Goal: Check status: Check status

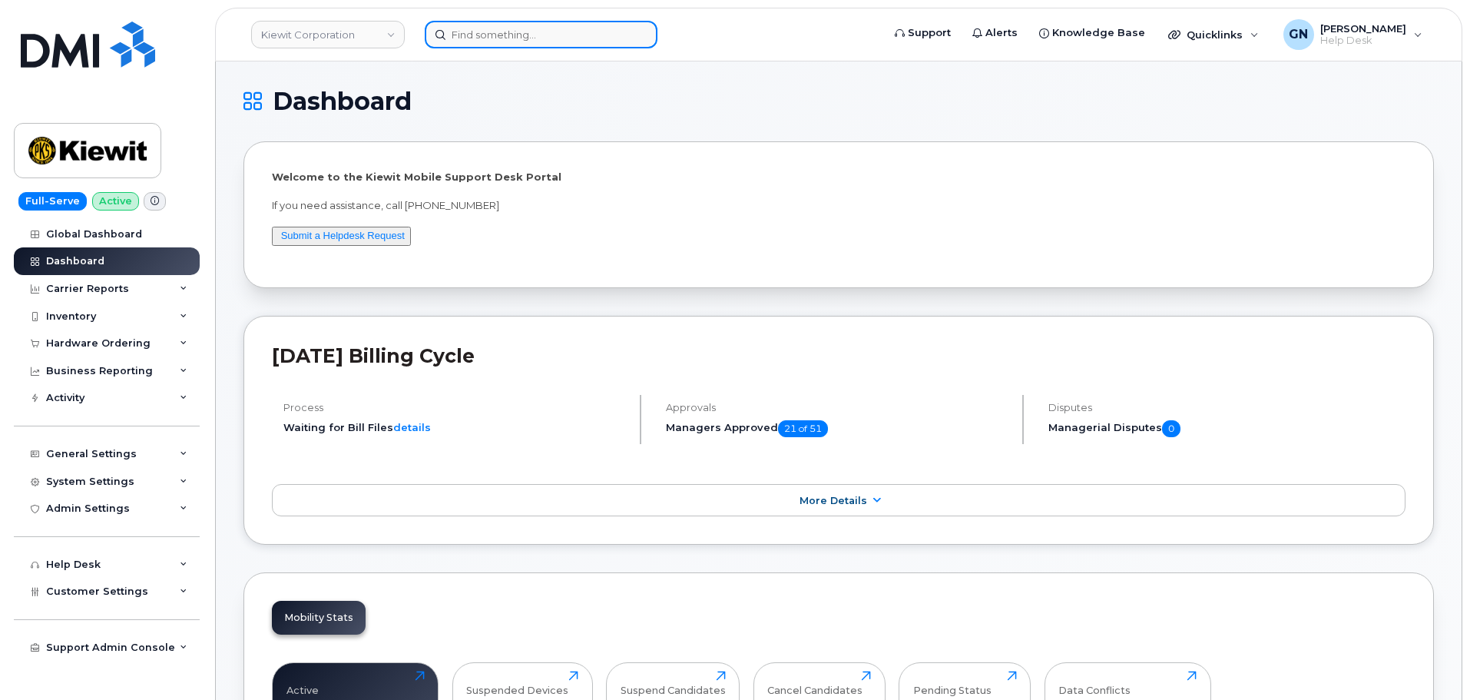
click at [487, 38] on input at bounding box center [541, 35] width 233 height 28
paste input "9142245970"
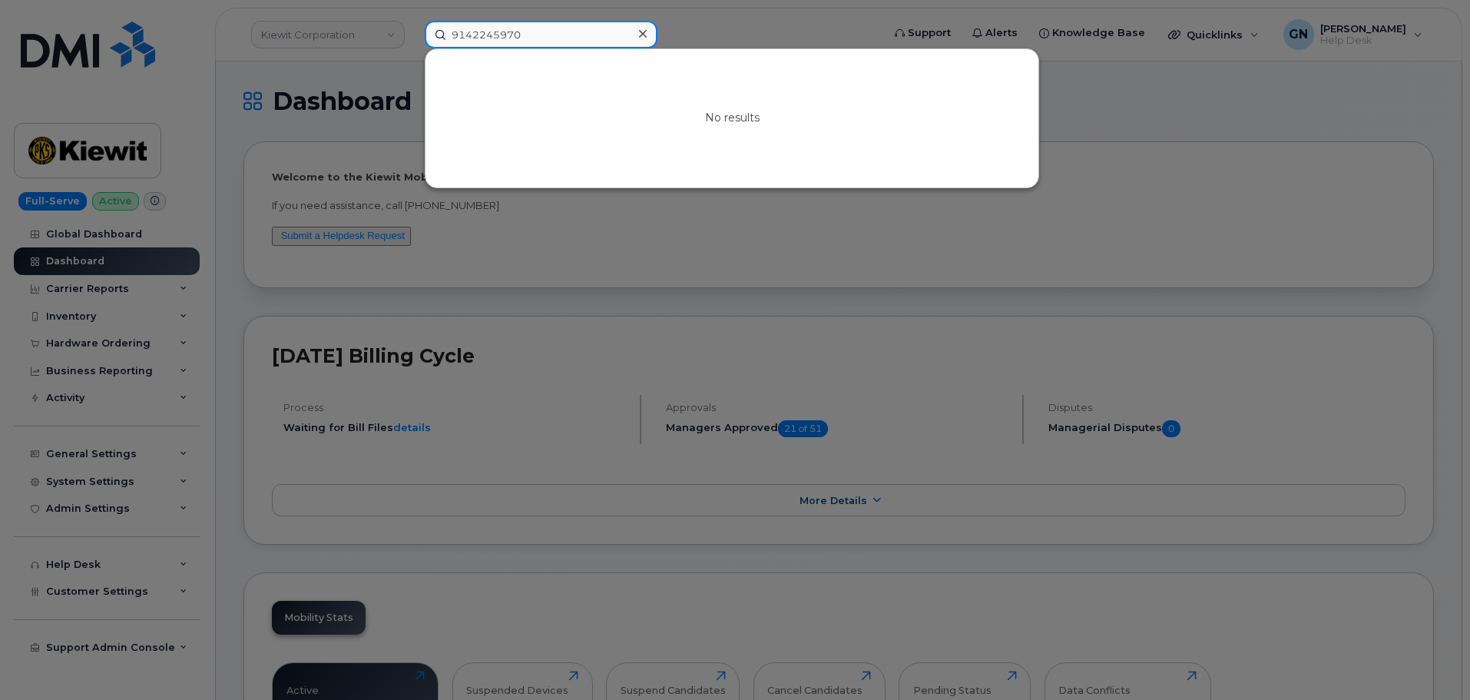
type input "9142245970"
click at [135, 78] on div at bounding box center [735, 350] width 1470 height 700
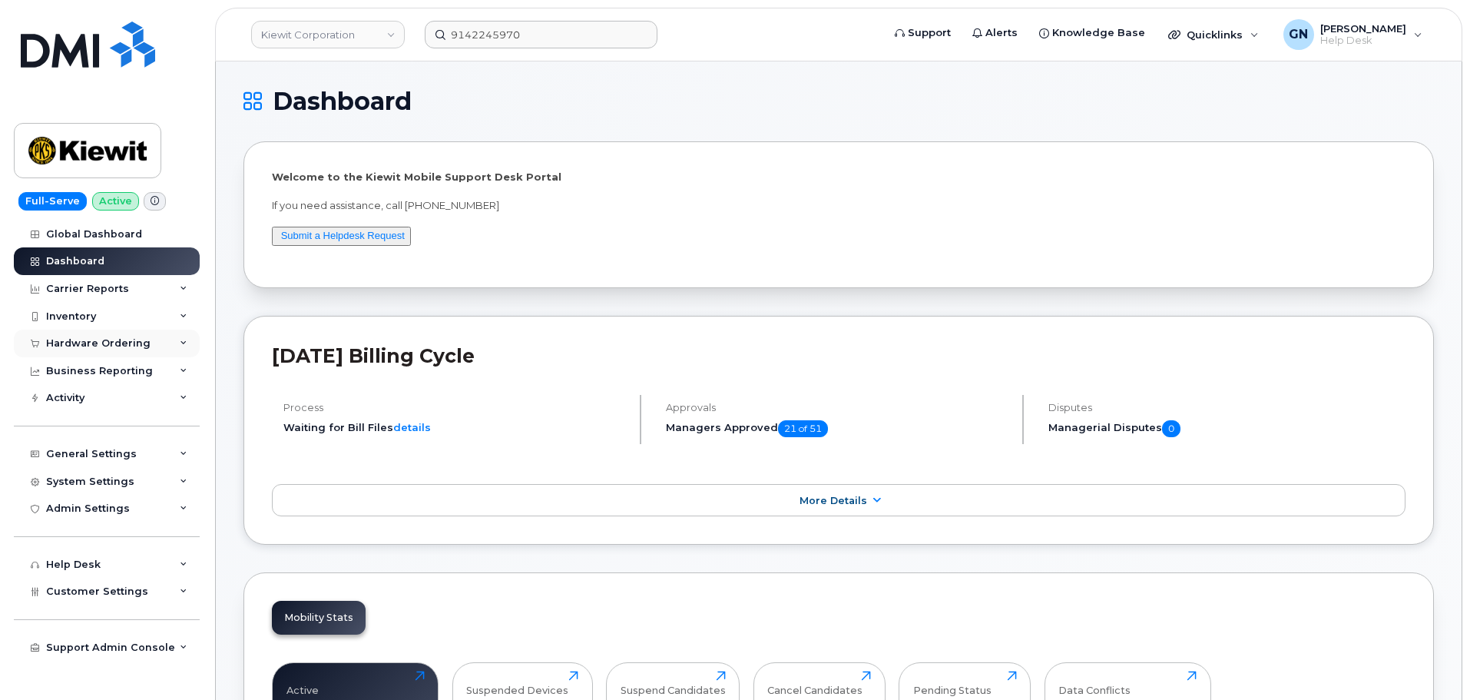
click at [88, 338] on div "Hardware Ordering" at bounding box center [98, 343] width 104 height 12
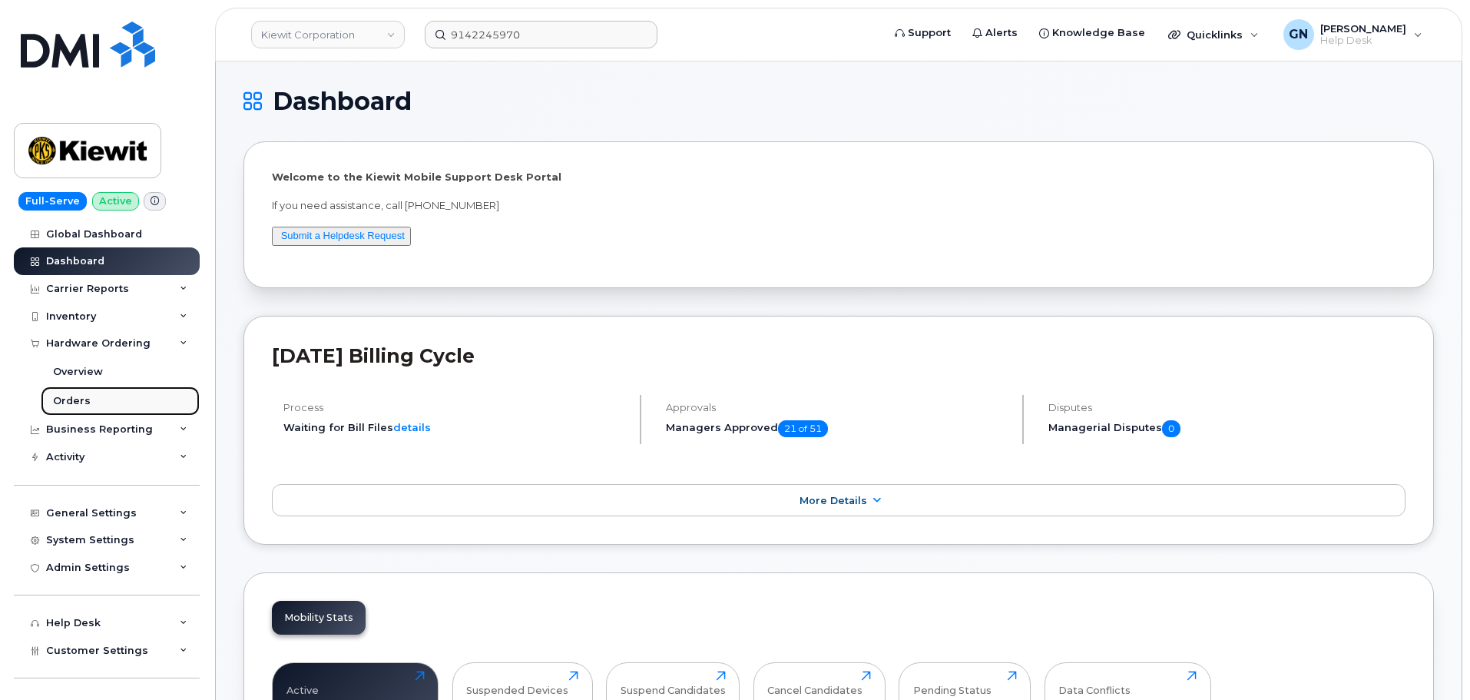
click at [94, 395] on link "Orders" at bounding box center [120, 400] width 159 height 29
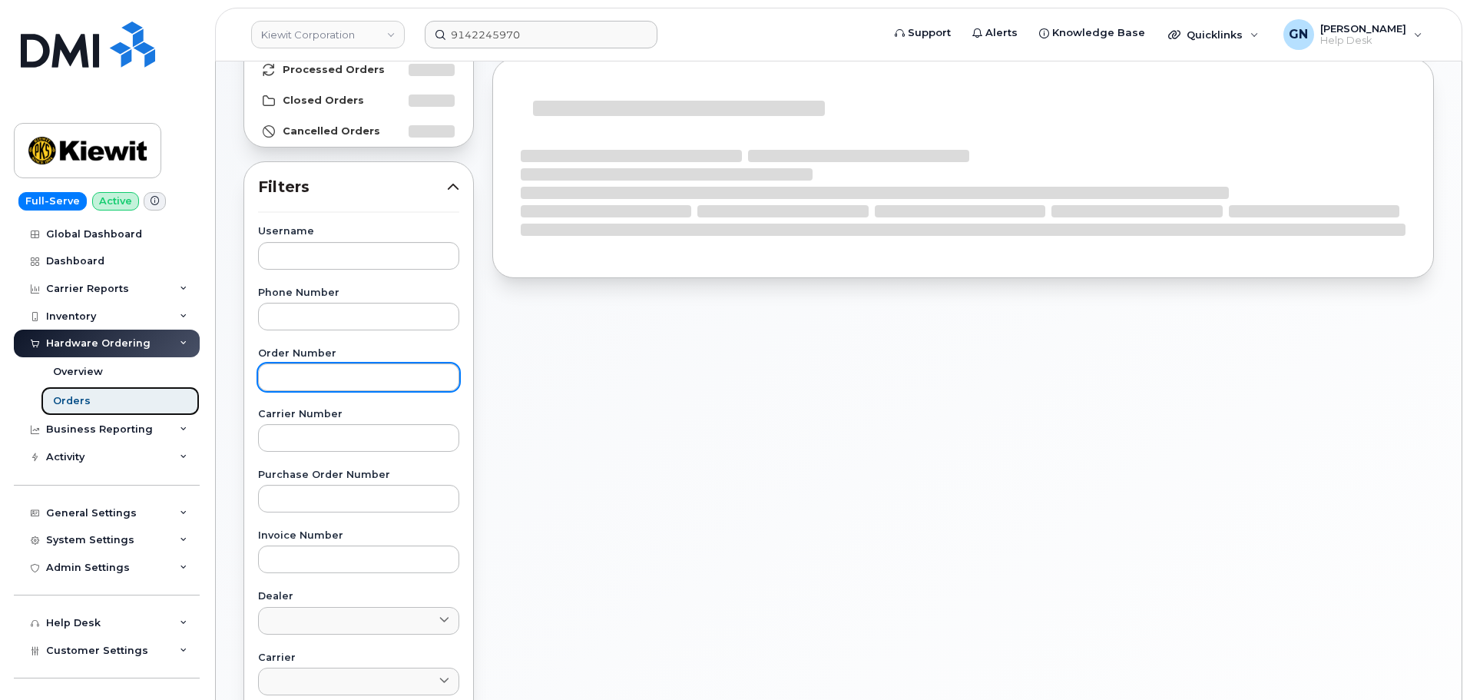
scroll to position [154, 0]
click at [321, 374] on input "text" at bounding box center [358, 377] width 201 height 28
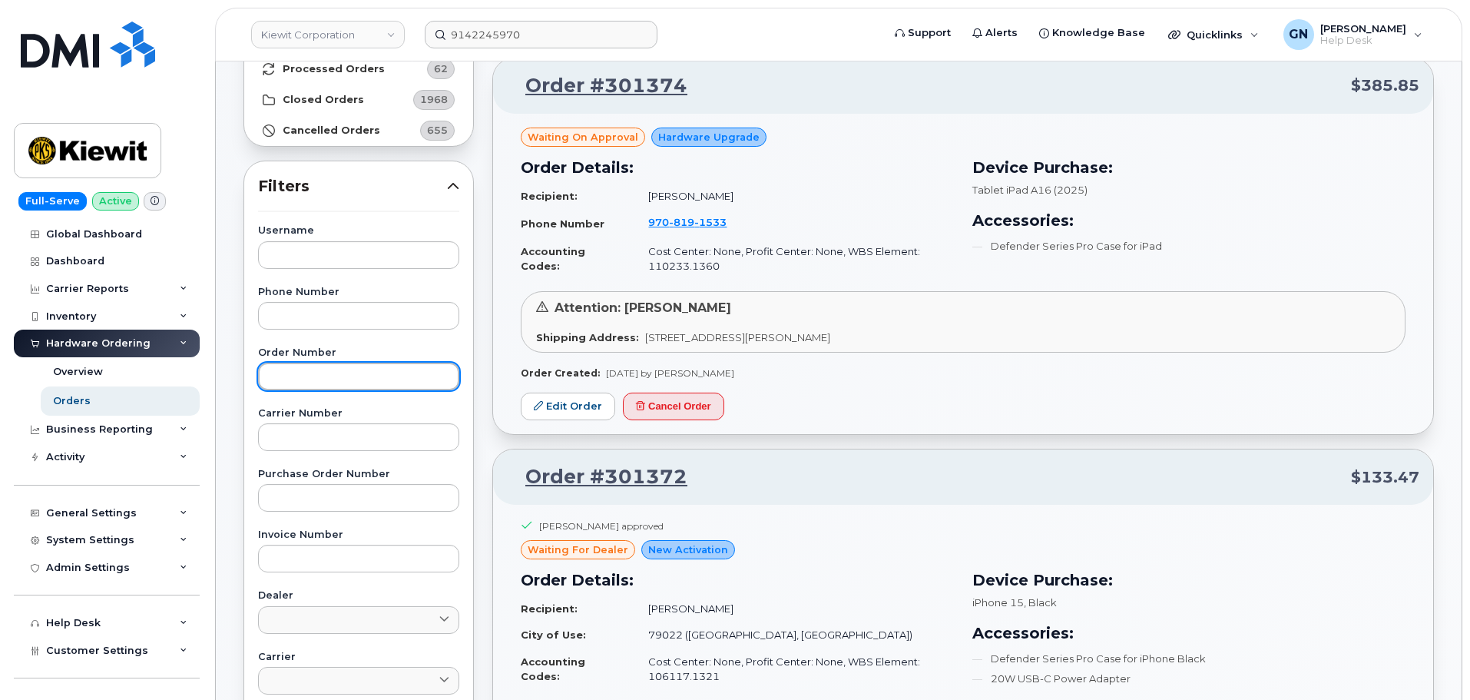
paste input "300248"
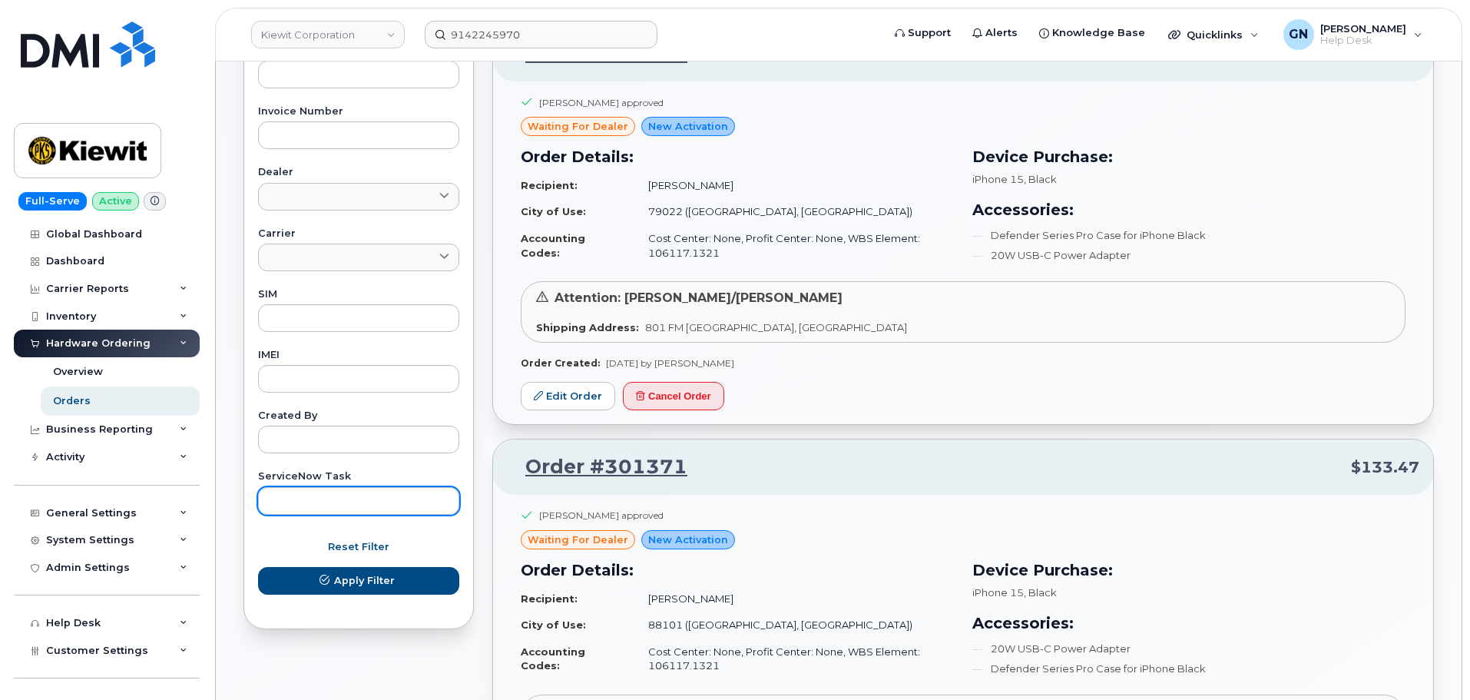
scroll to position [615, 0]
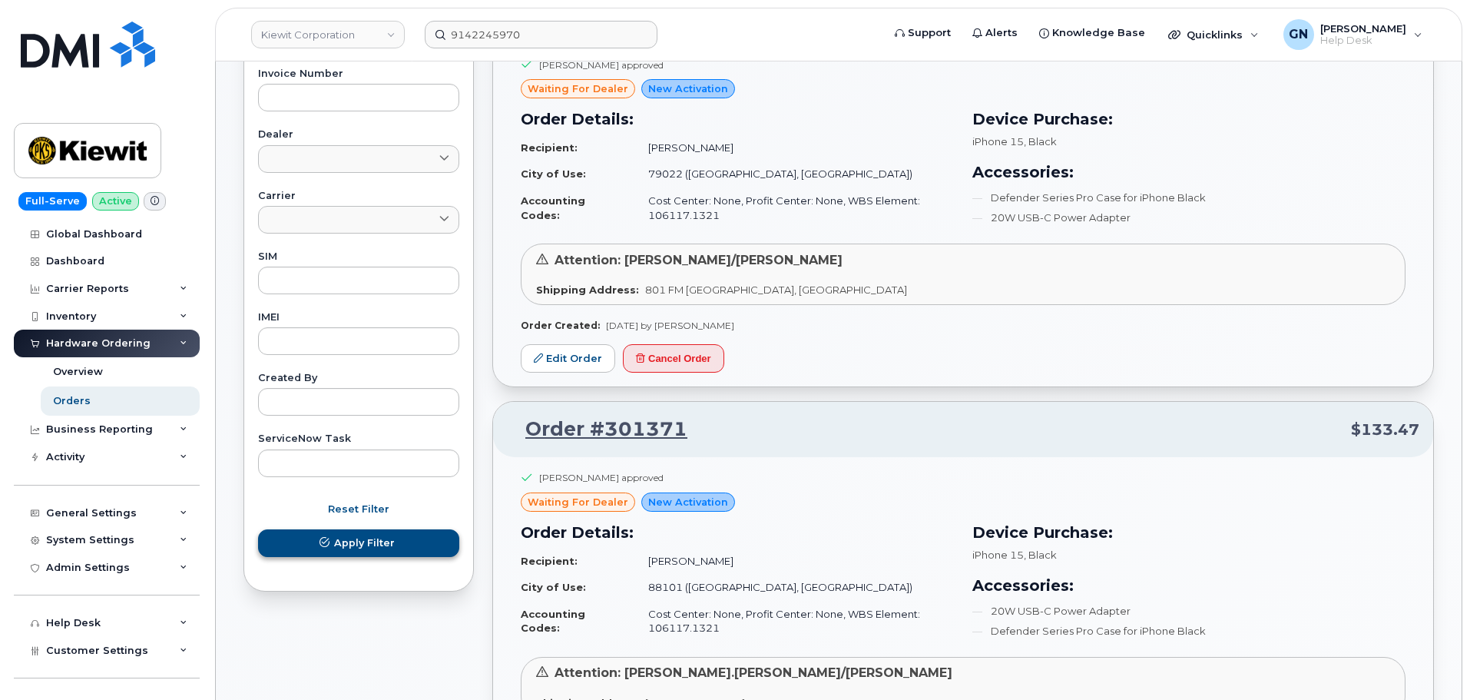
type input "300248"
click at [366, 546] on span "Apply Filter" at bounding box center [364, 542] width 61 height 15
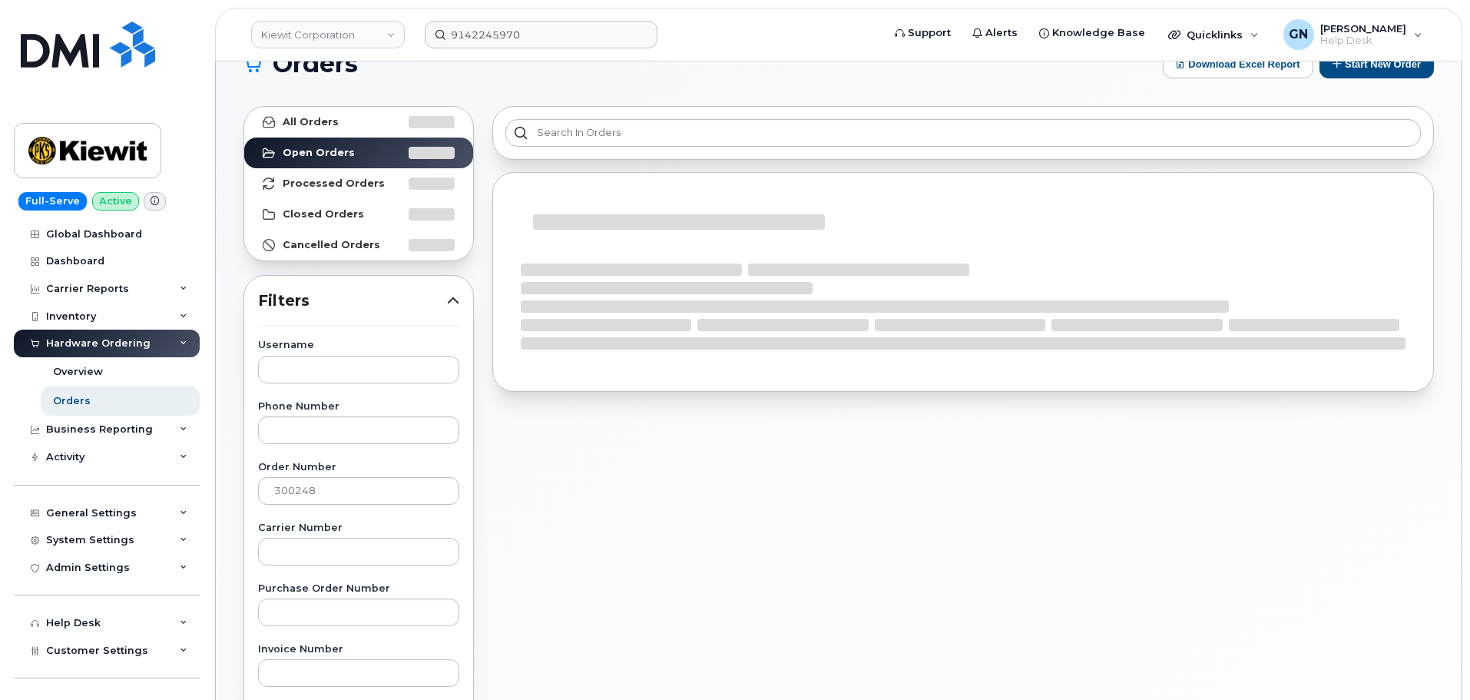
scroll to position [0, 0]
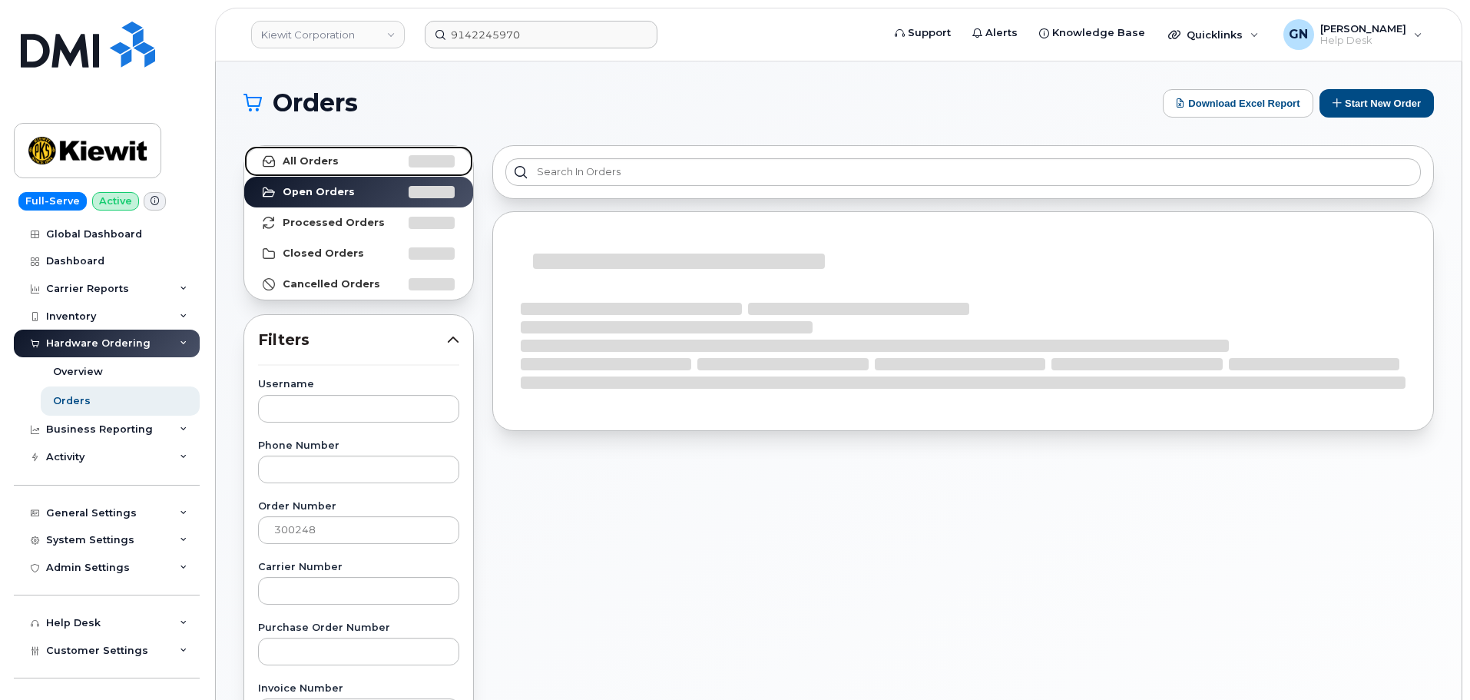
click at [344, 154] on link "All Orders" at bounding box center [358, 161] width 229 height 31
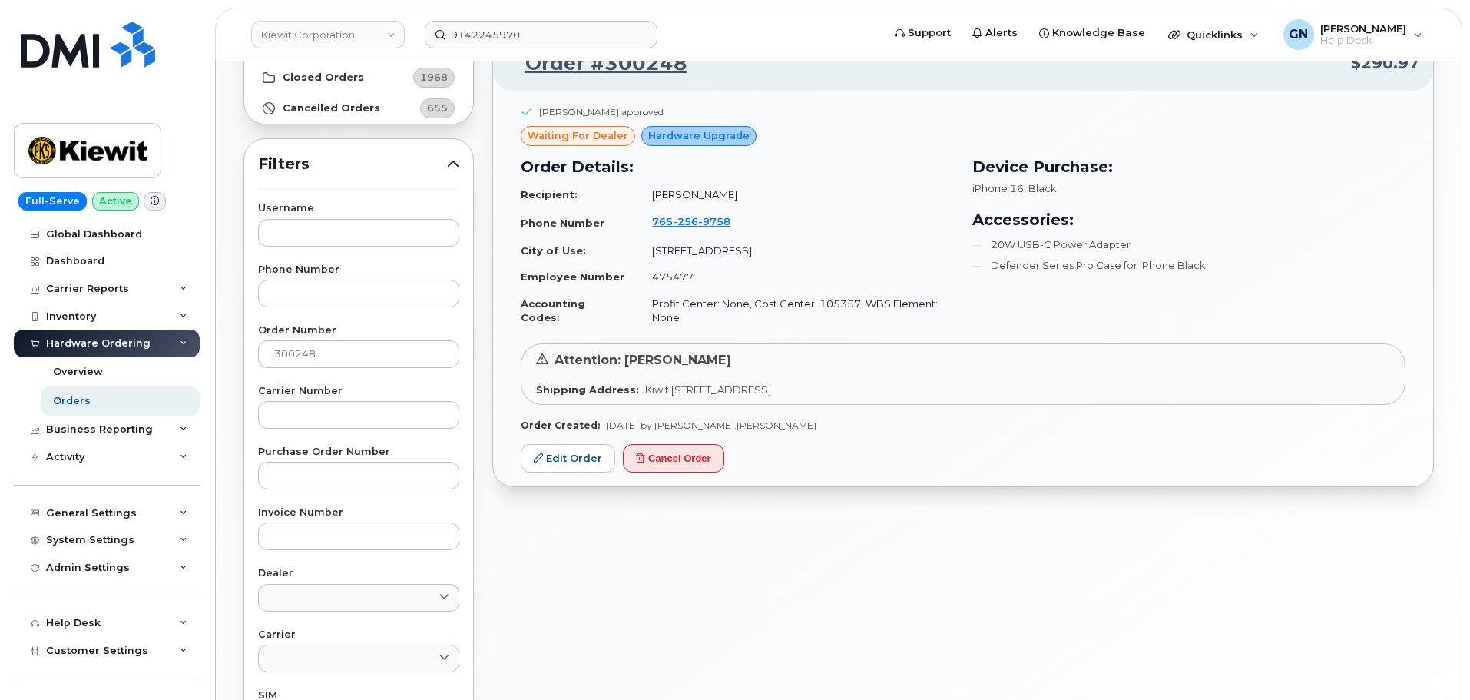
scroll to position [230, 0]
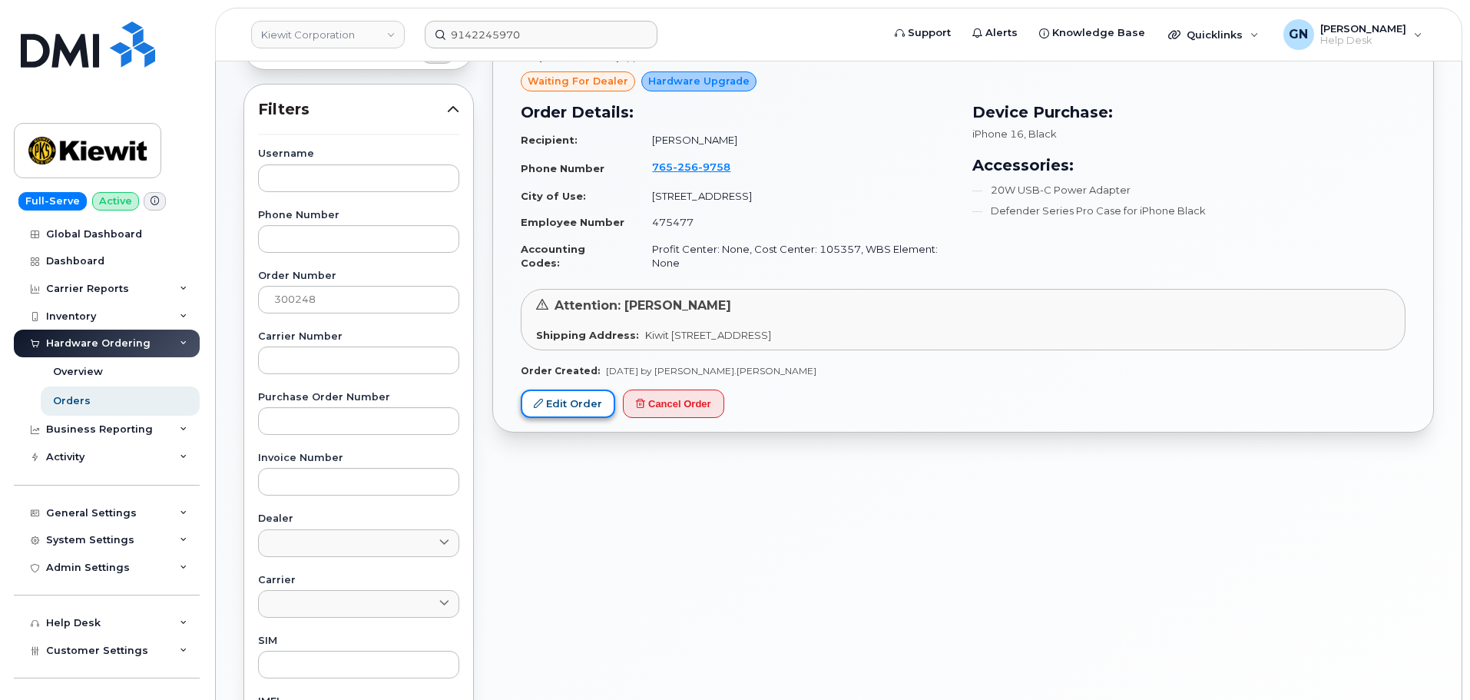
click at [591, 403] on link "Edit Order" at bounding box center [568, 403] width 94 height 28
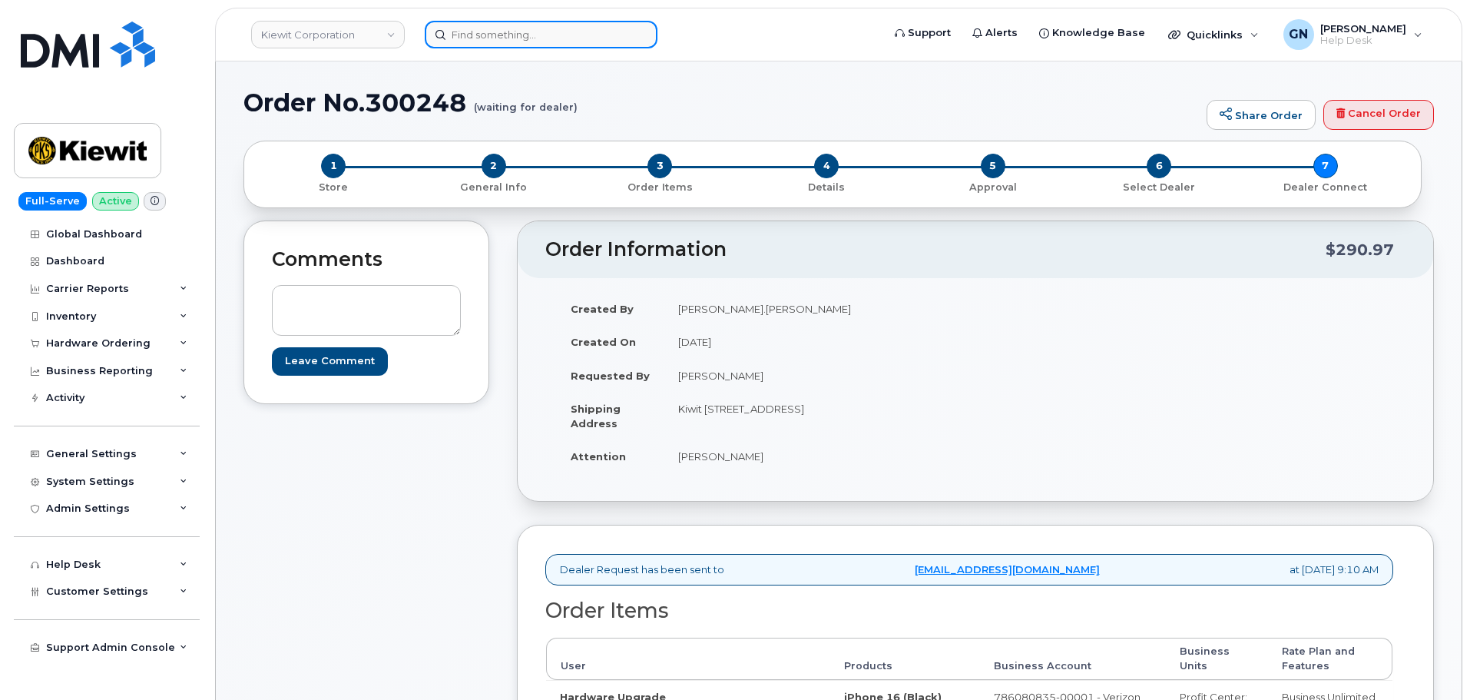
click at [492, 28] on input at bounding box center [541, 35] width 233 height 28
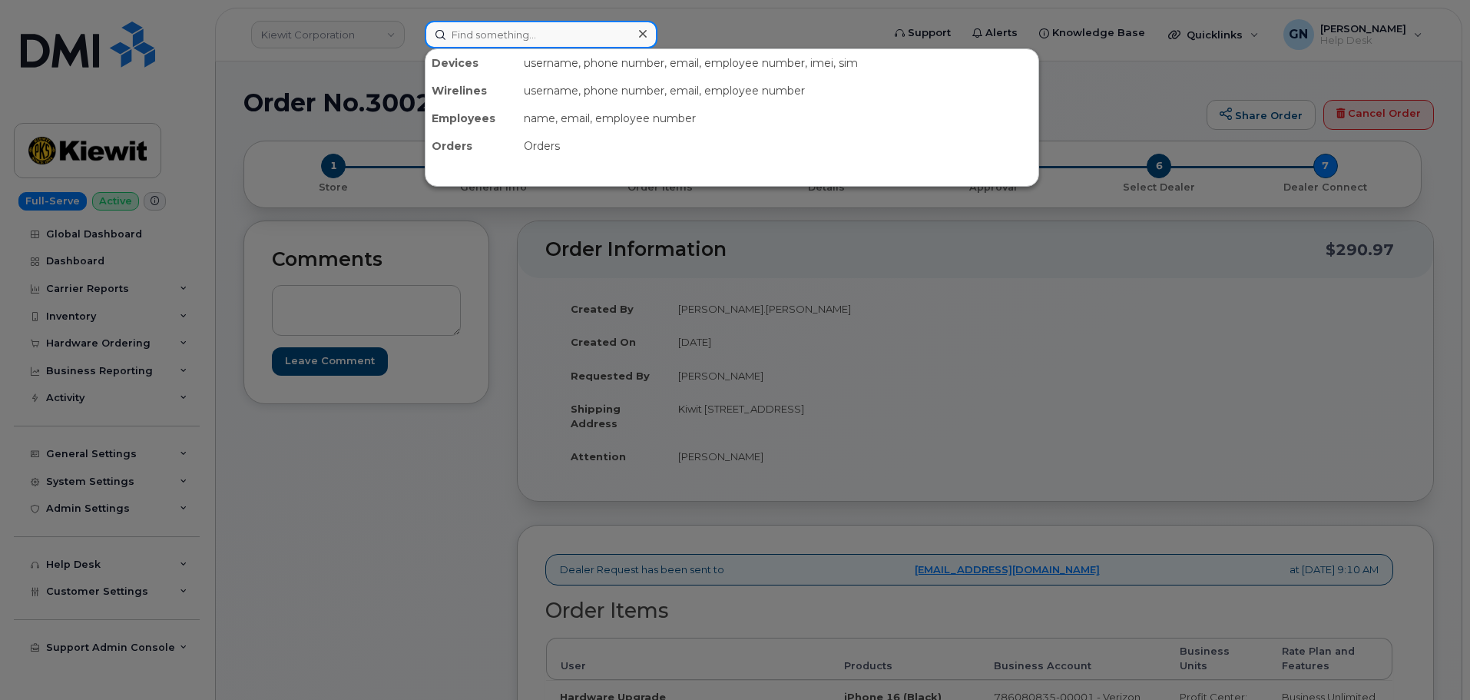
paste input "7652569758"
type input "7652569758"
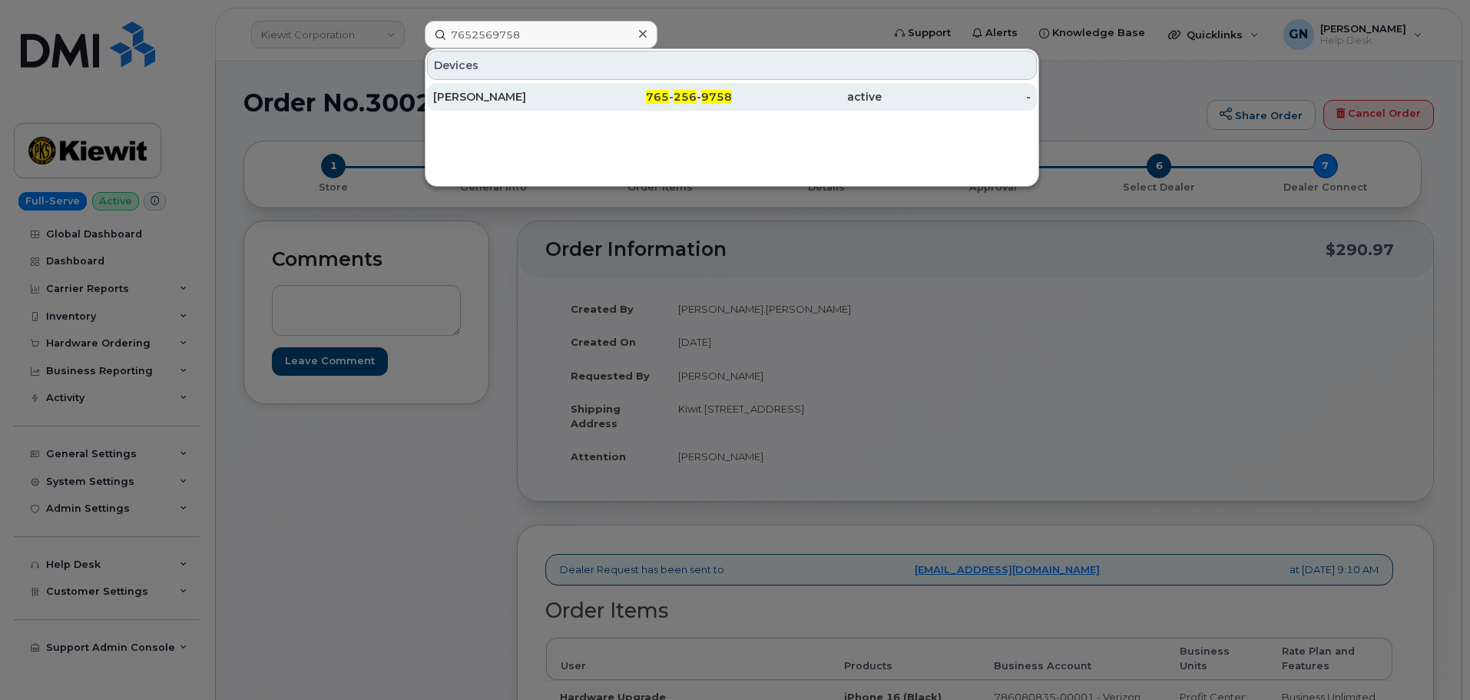
click at [548, 94] on div "KAITLYN CLUNE" at bounding box center [508, 96] width 150 height 15
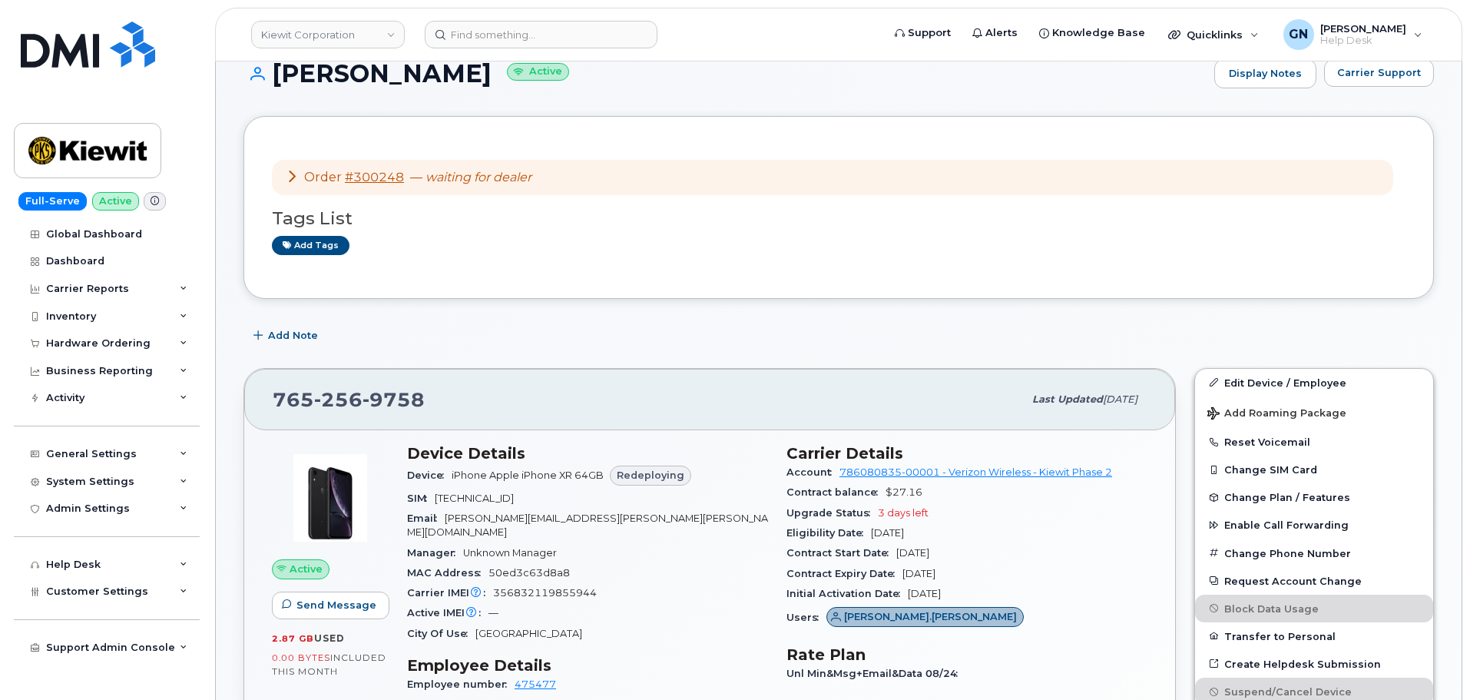
scroll to position [22, 0]
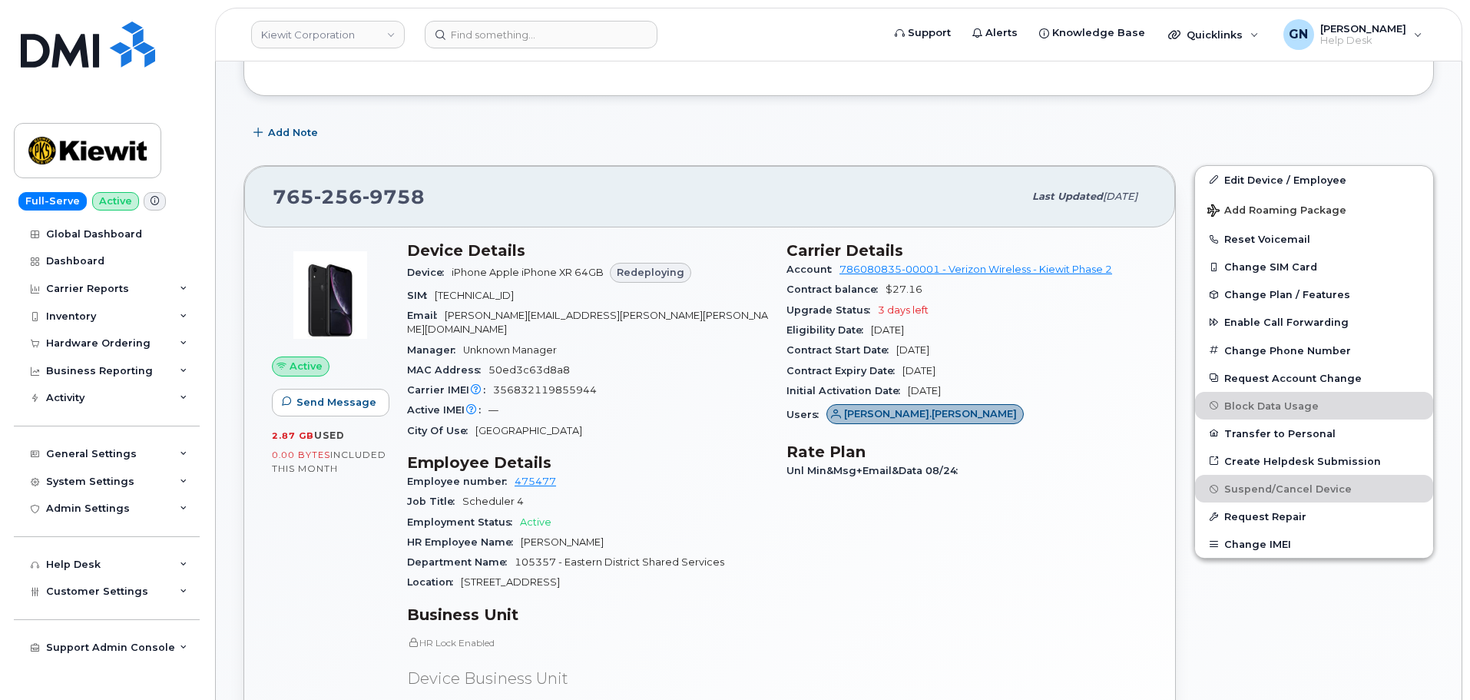
scroll to position [230, 0]
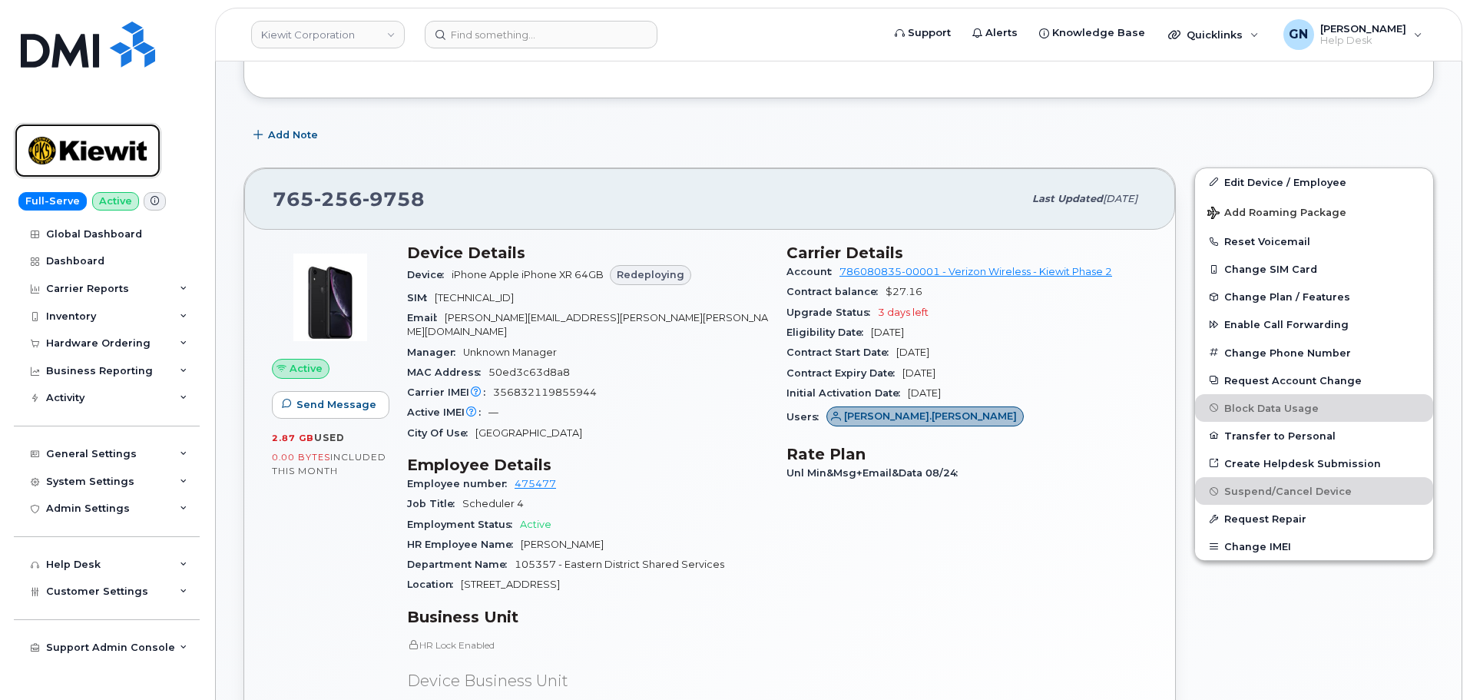
click at [97, 149] on img at bounding box center [87, 150] width 118 height 45
